Goal: Task Accomplishment & Management: Use online tool/utility

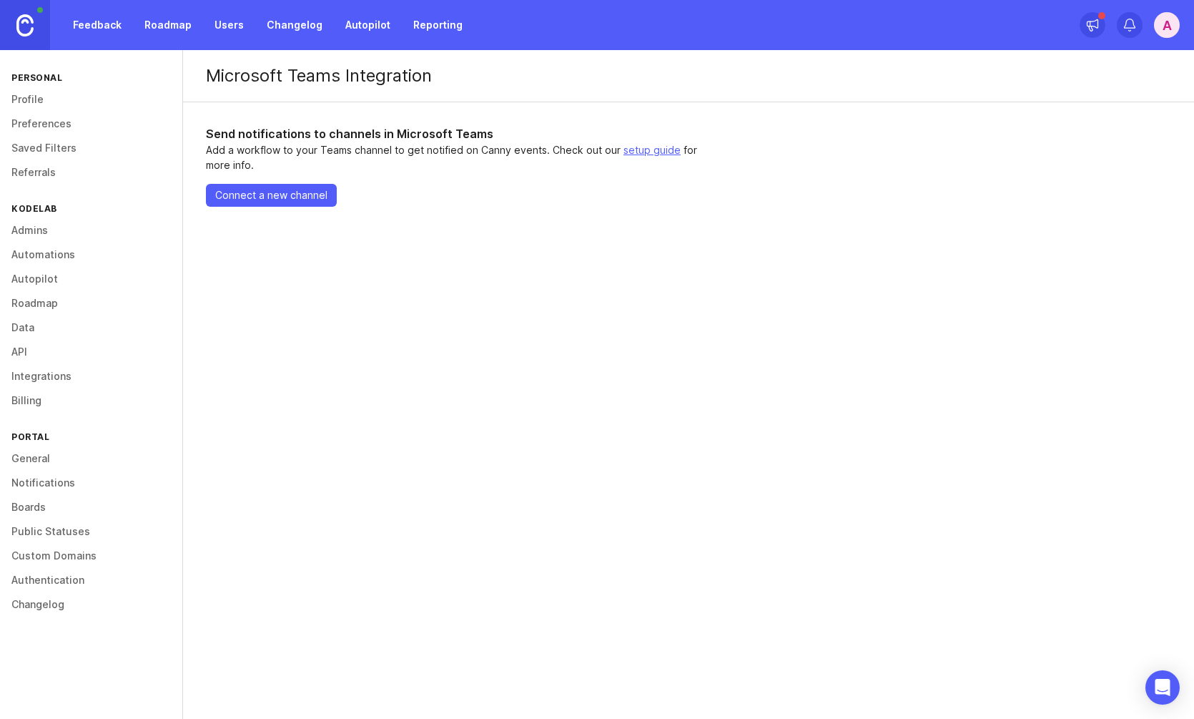
click at [292, 196] on span "Connect a new channel" at bounding box center [271, 195] width 112 height 14
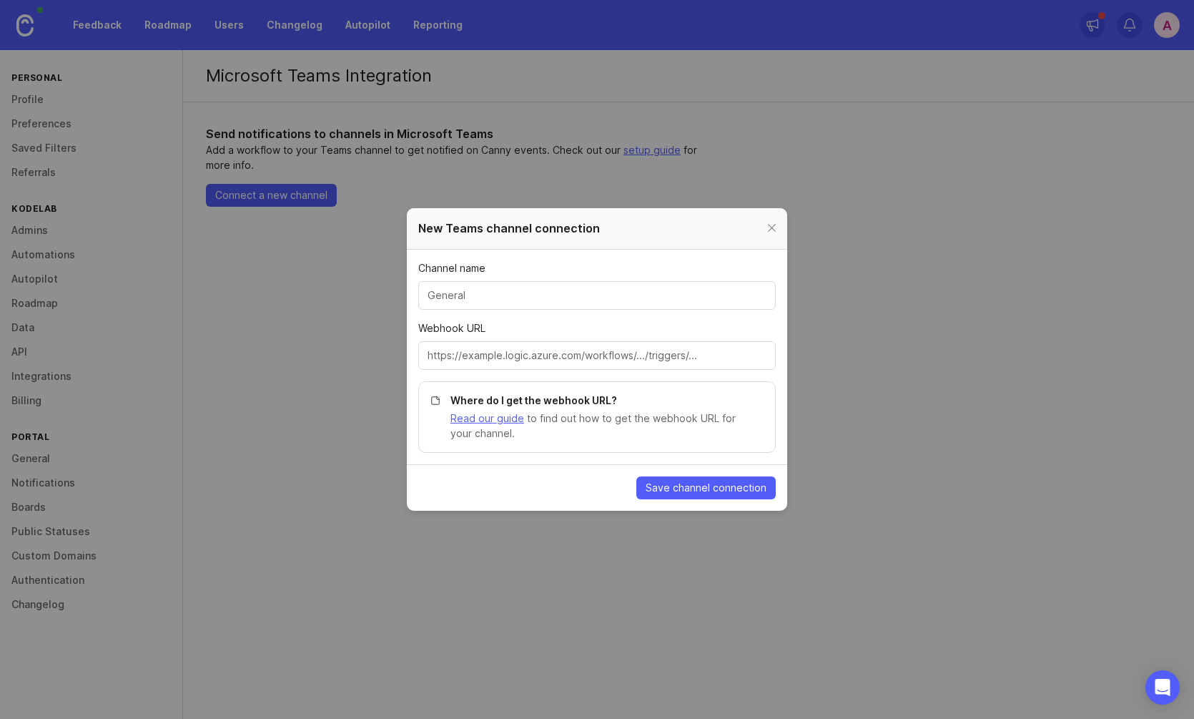
click at [539, 290] on input "Channel name" at bounding box center [597, 295] width 339 height 16
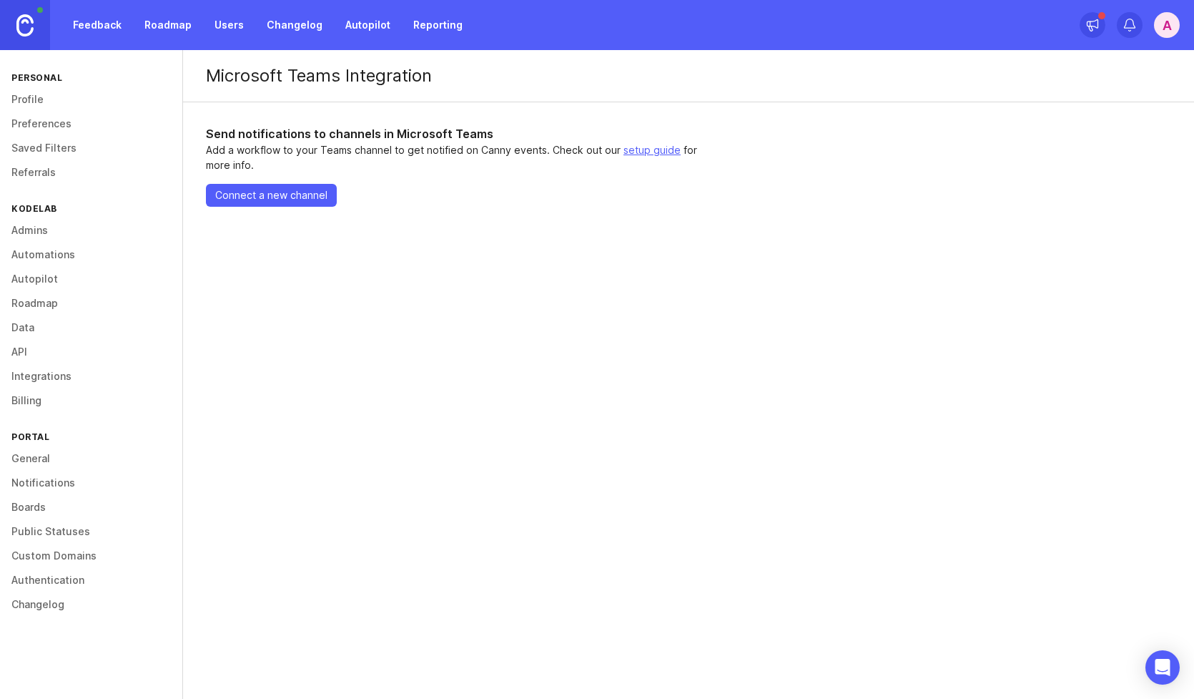
click at [278, 190] on span "Connect a new channel" at bounding box center [271, 195] width 112 height 14
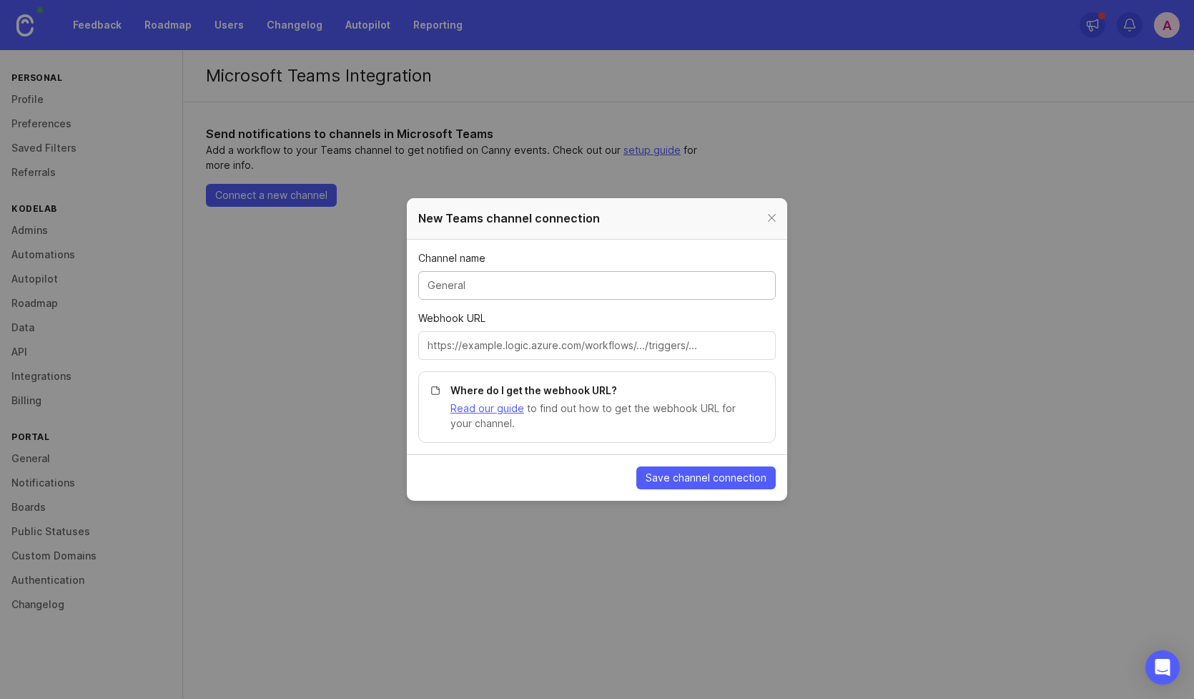
click at [559, 283] on input "Channel name" at bounding box center [597, 285] width 339 height 16
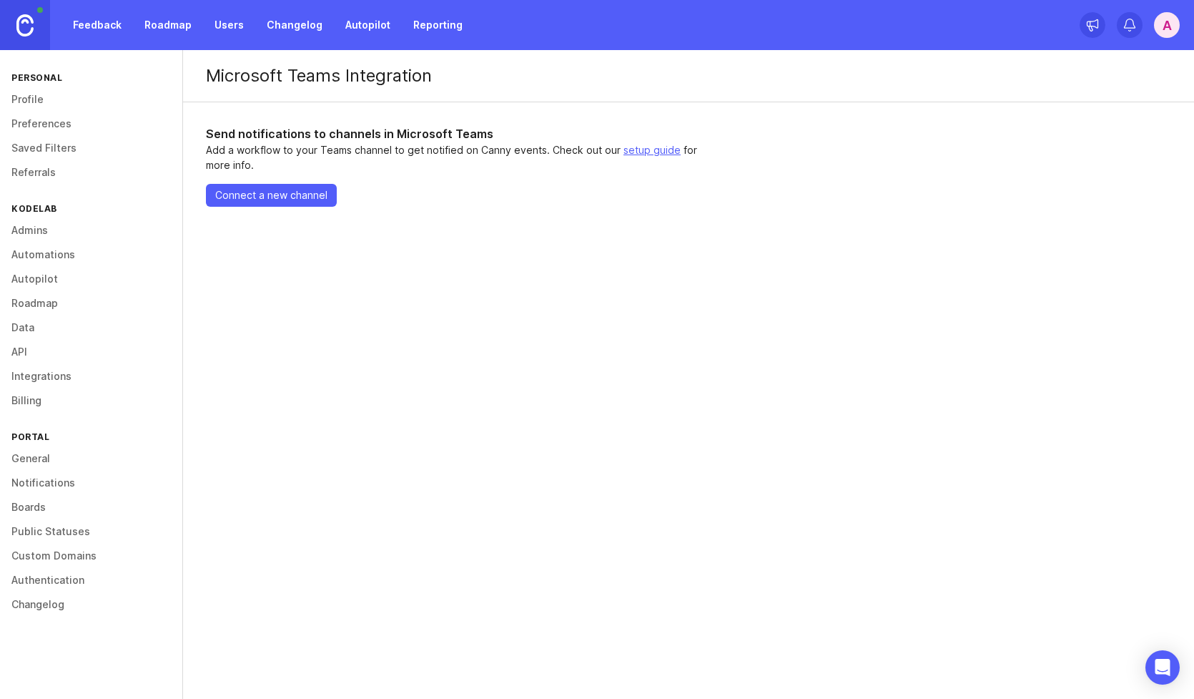
click at [295, 195] on span "Connect a new channel" at bounding box center [271, 195] width 112 height 14
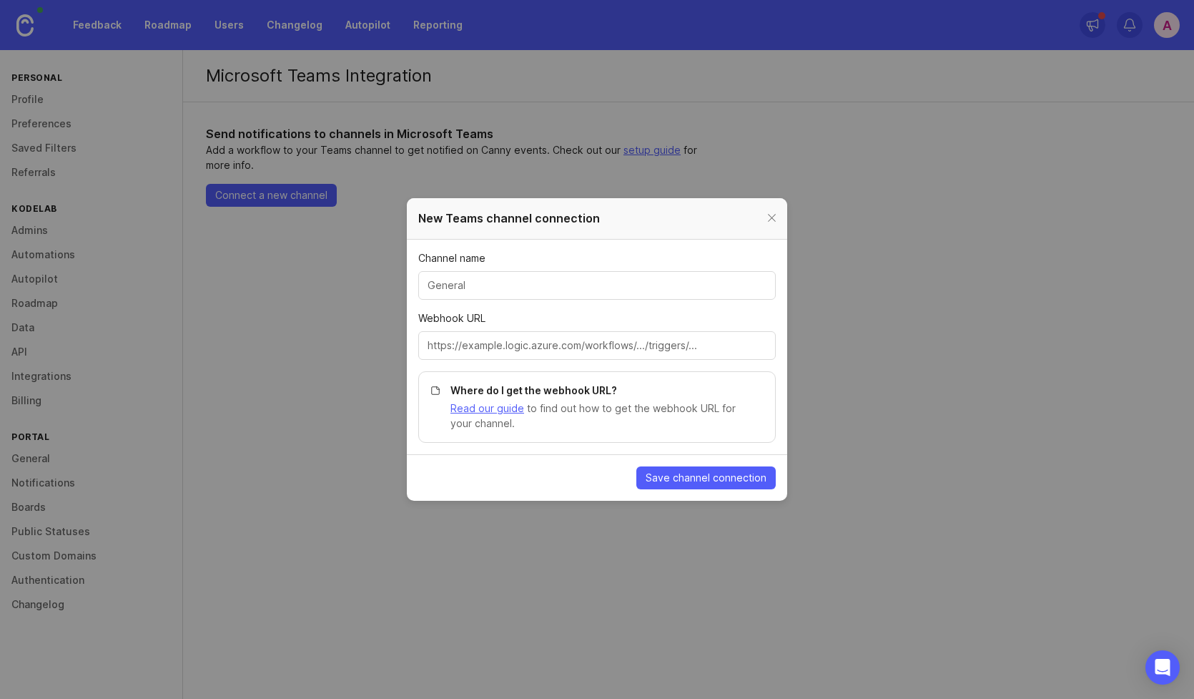
click at [494, 410] on link "Read our guide" at bounding box center [487, 408] width 74 height 12
click at [502, 407] on link "Read our guide" at bounding box center [487, 408] width 74 height 12
click at [505, 404] on link "Read our guide" at bounding box center [487, 408] width 74 height 12
